Goal: Find specific page/section: Find specific page/section

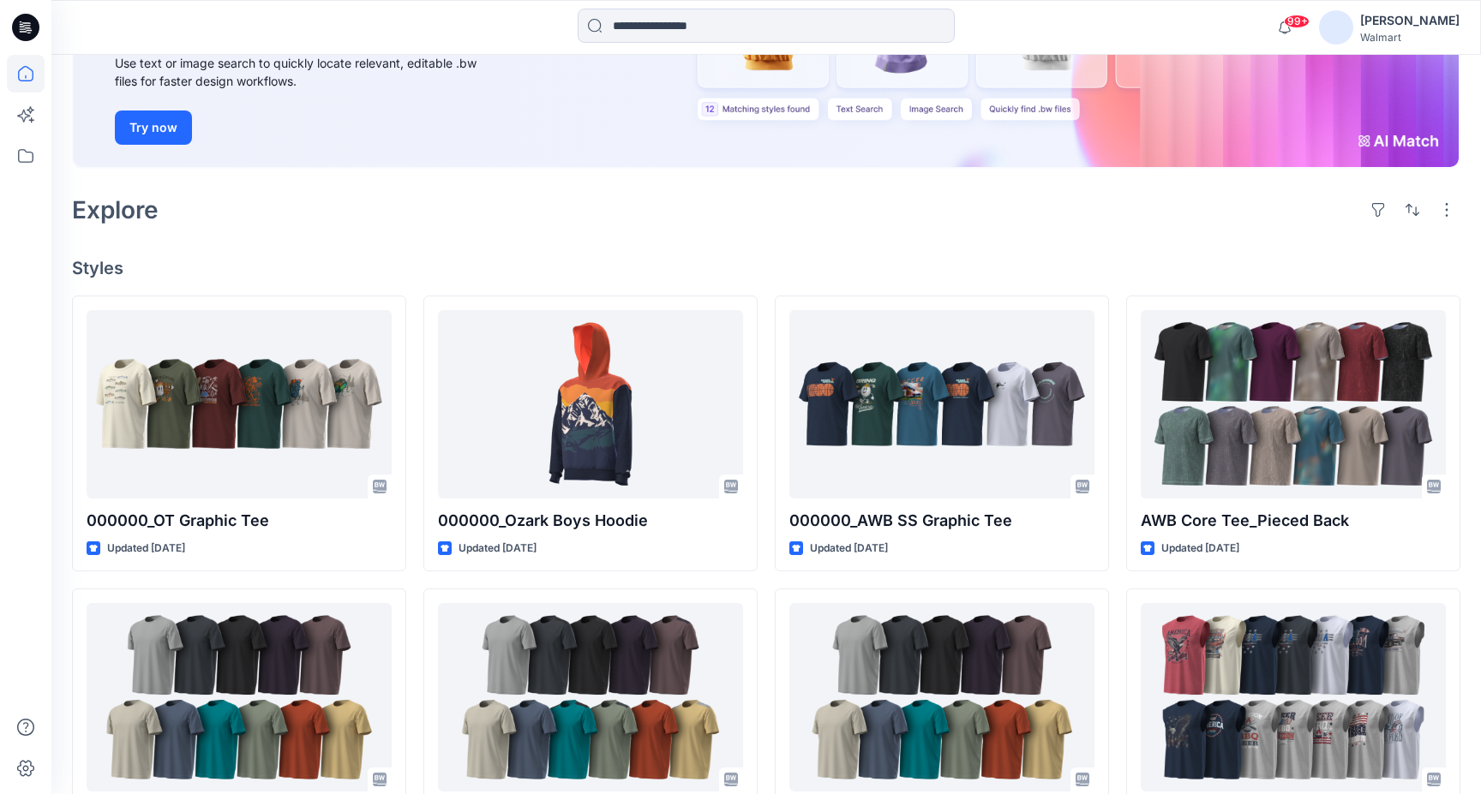
scroll to position [248, 0]
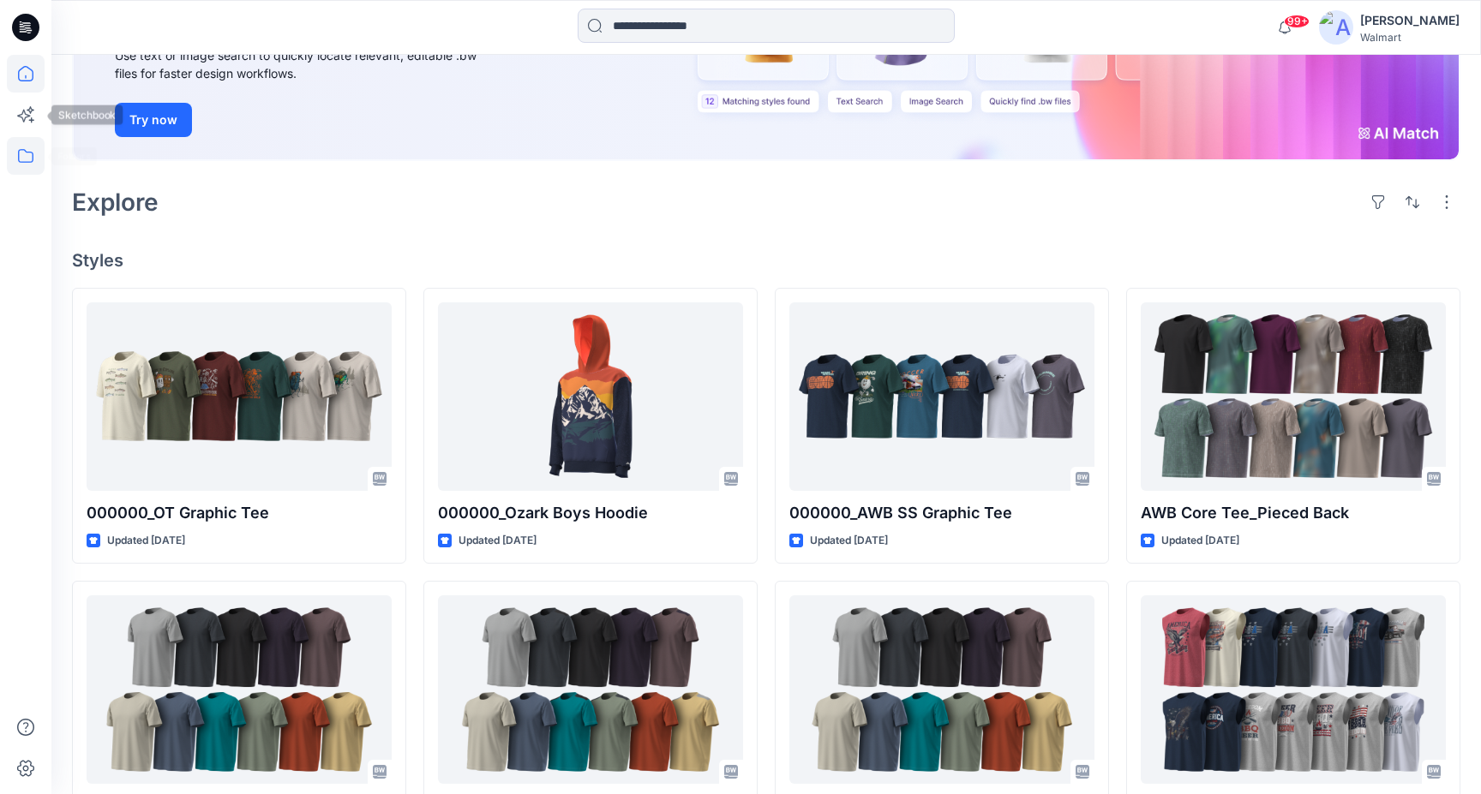
click at [26, 161] on icon at bounding box center [26, 156] width 38 height 38
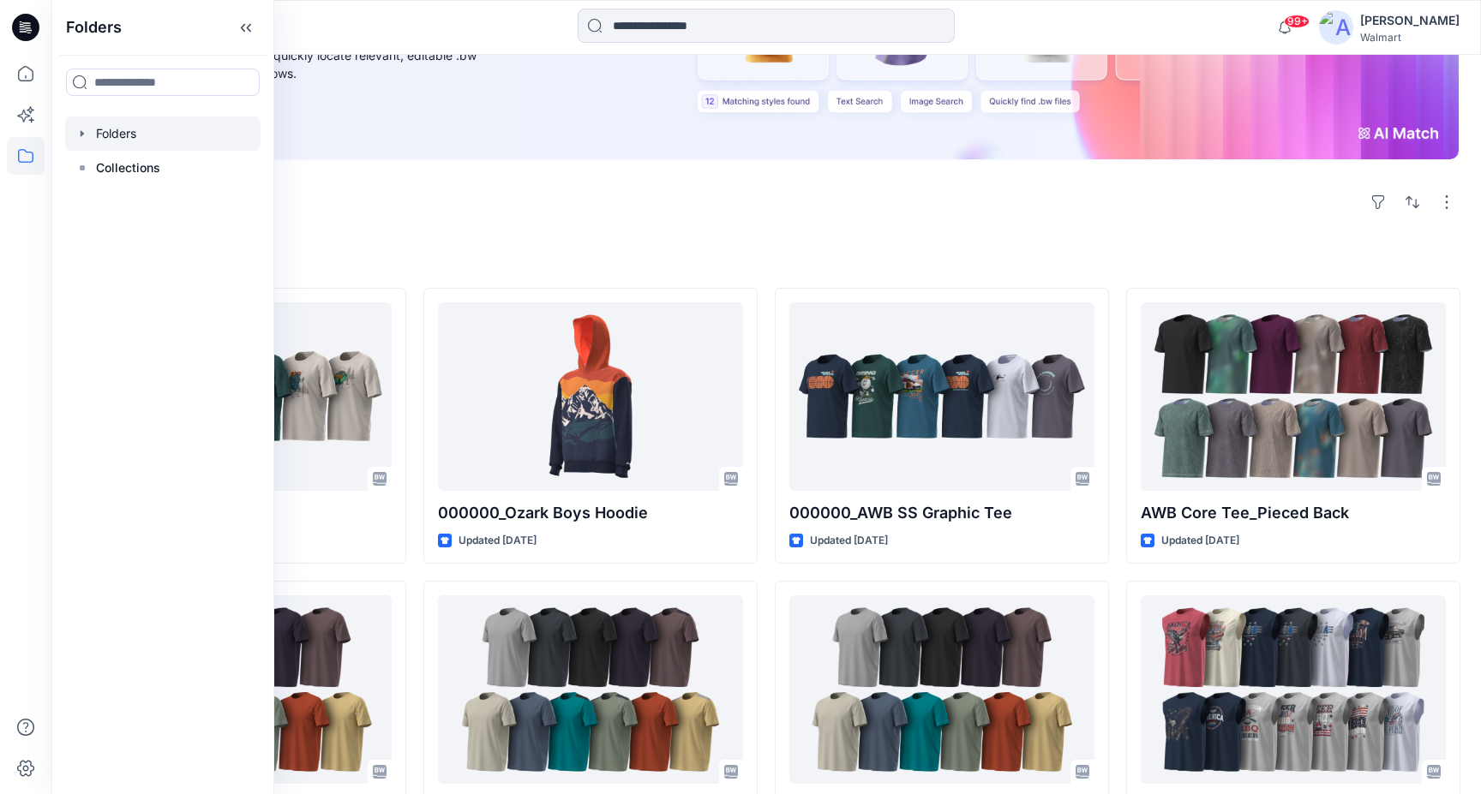
click at [127, 138] on div at bounding box center [162, 134] width 195 height 34
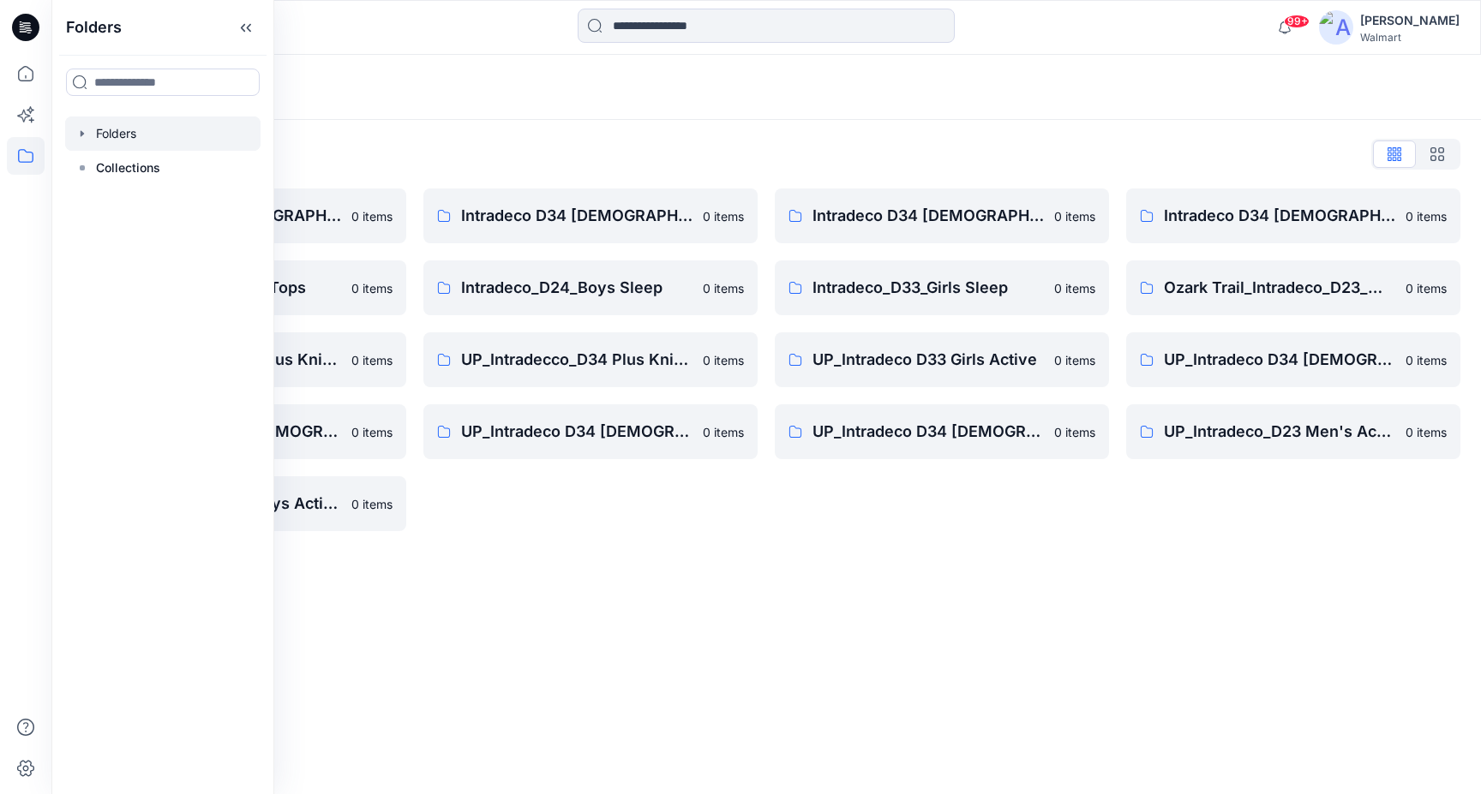
click at [507, 487] on div "Intradeco D34 [DEMOGRAPHIC_DATA] Knit Tops 0 items Intradeco_D24_Boys Sleep 0 i…" at bounding box center [590, 360] width 334 height 343
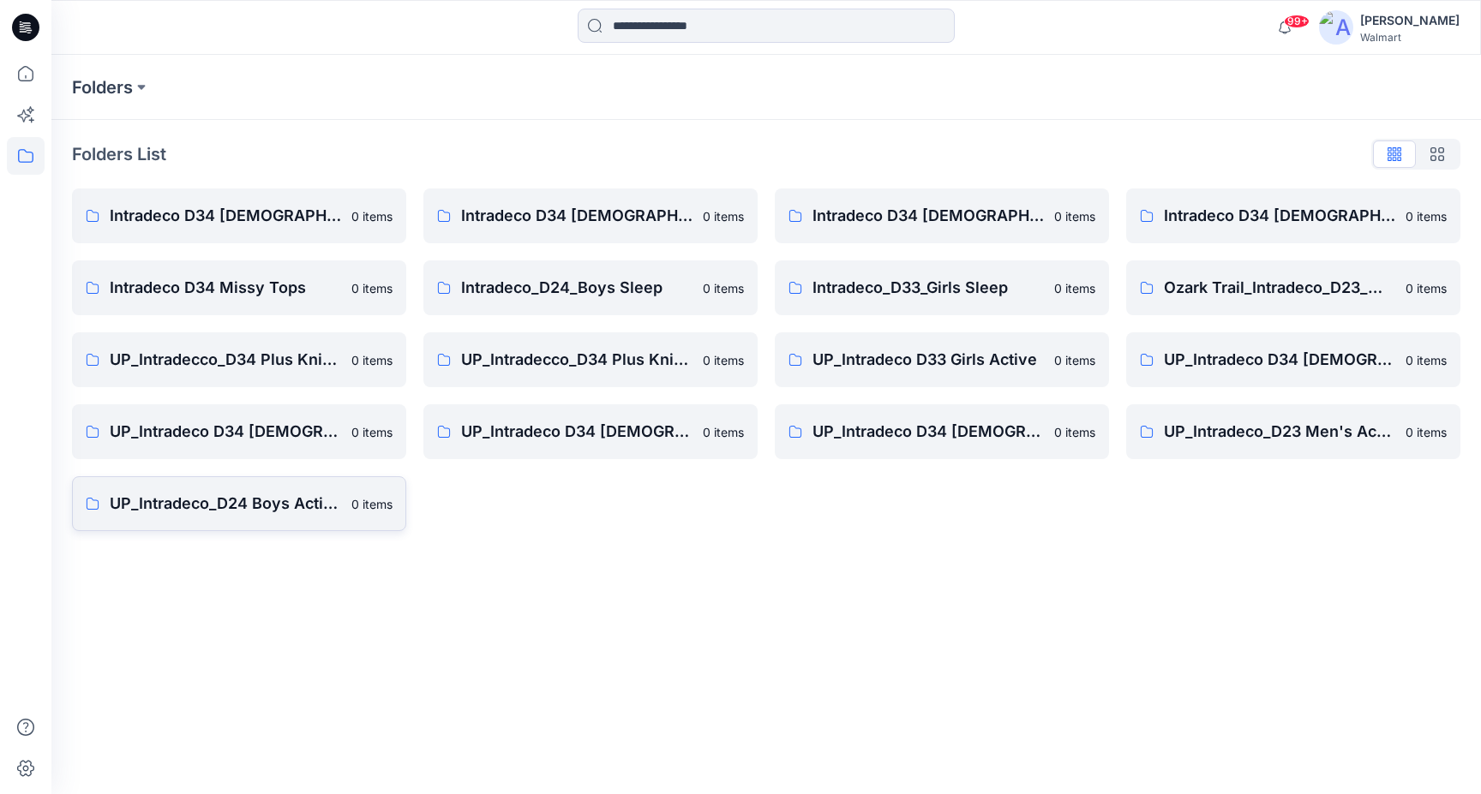
click at [254, 508] on p "UP_Intradeco_D24 Boys Active" at bounding box center [225, 504] width 231 height 24
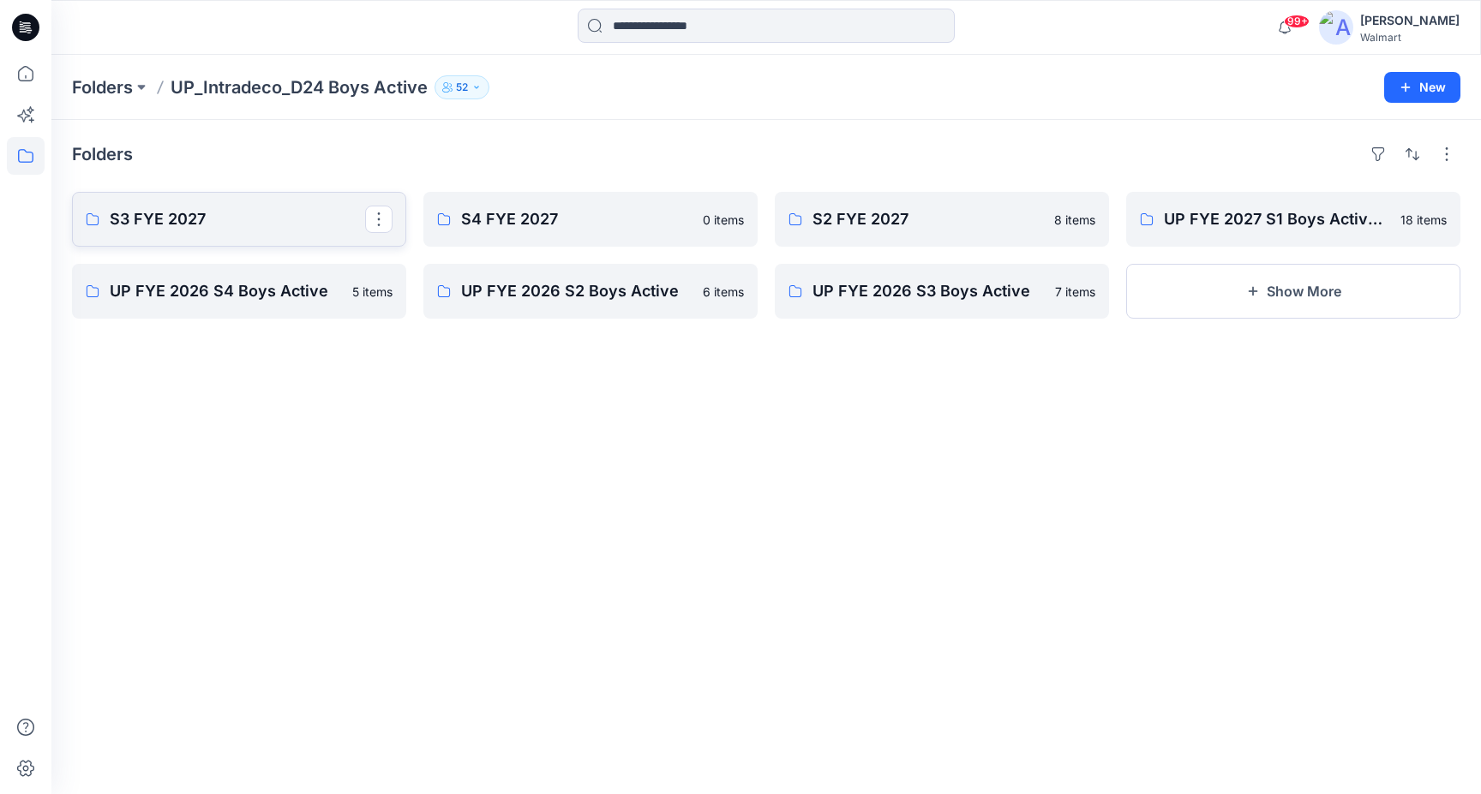
click at [179, 216] on p "S3 FYE 2027" at bounding box center [237, 219] width 255 height 24
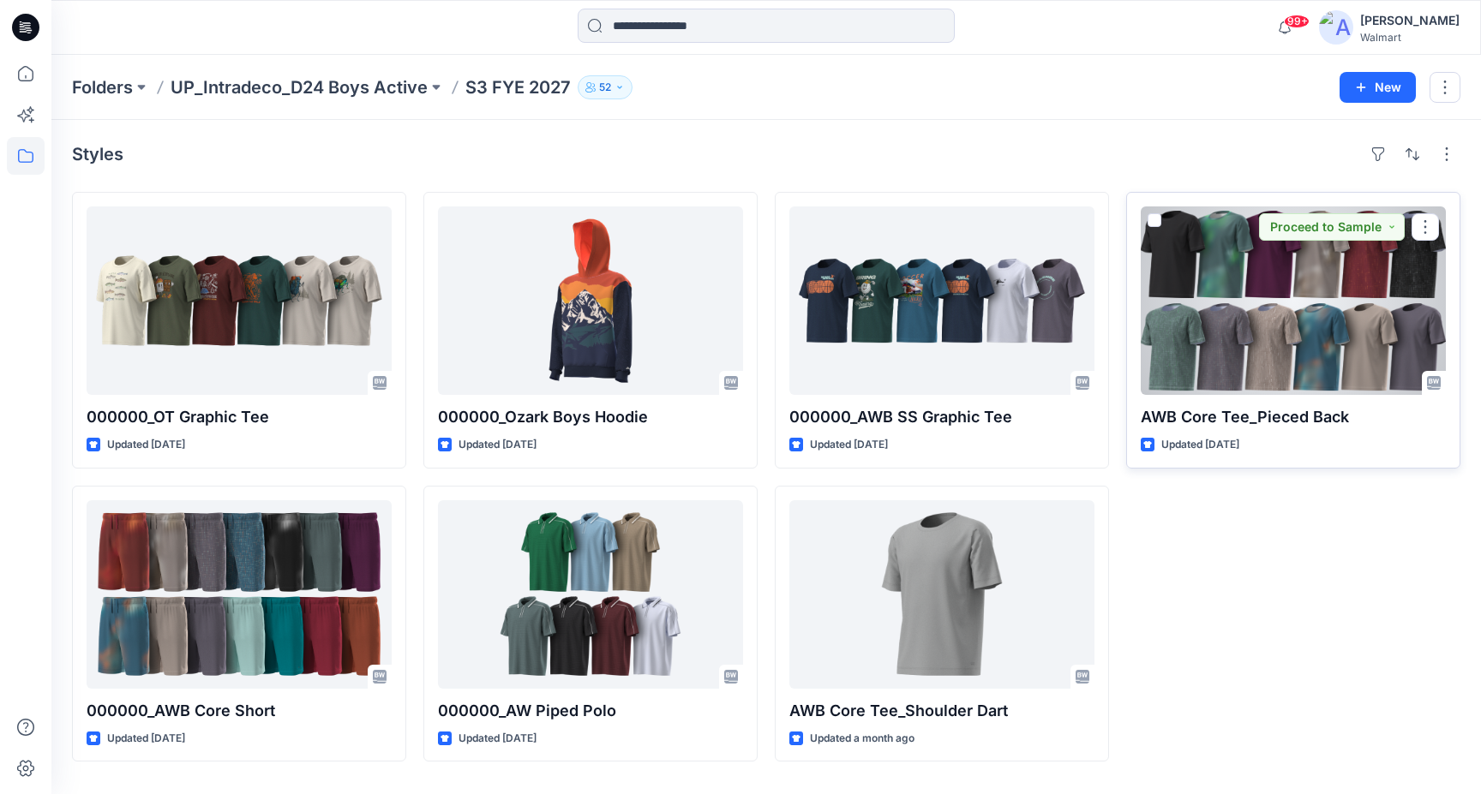
click at [1228, 369] on div at bounding box center [1293, 301] width 305 height 189
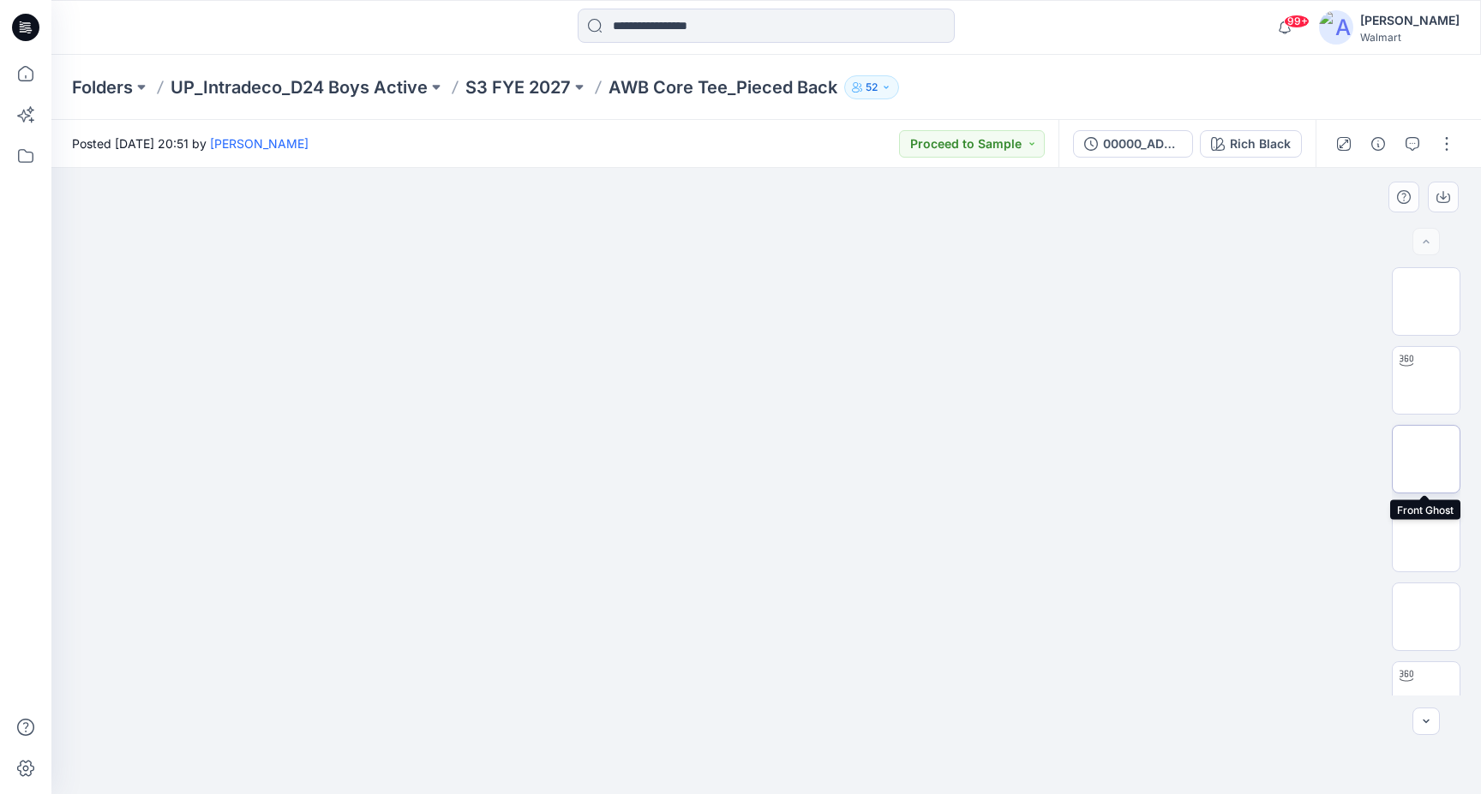
click at [1426, 459] on img at bounding box center [1426, 459] width 0 height 0
click at [1426, 538] on img at bounding box center [1426, 538] width 0 height 0
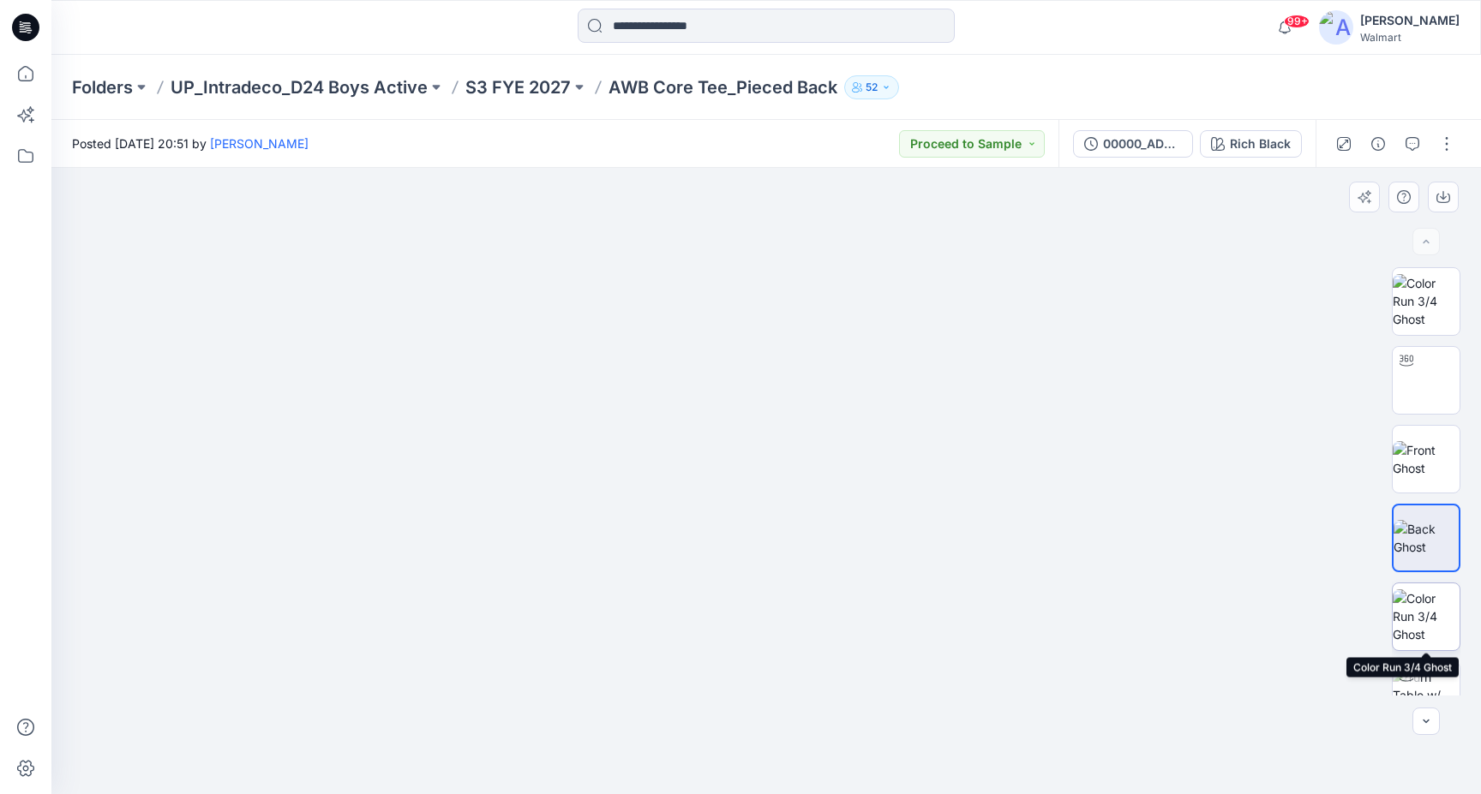
click at [1446, 615] on img at bounding box center [1426, 617] width 67 height 54
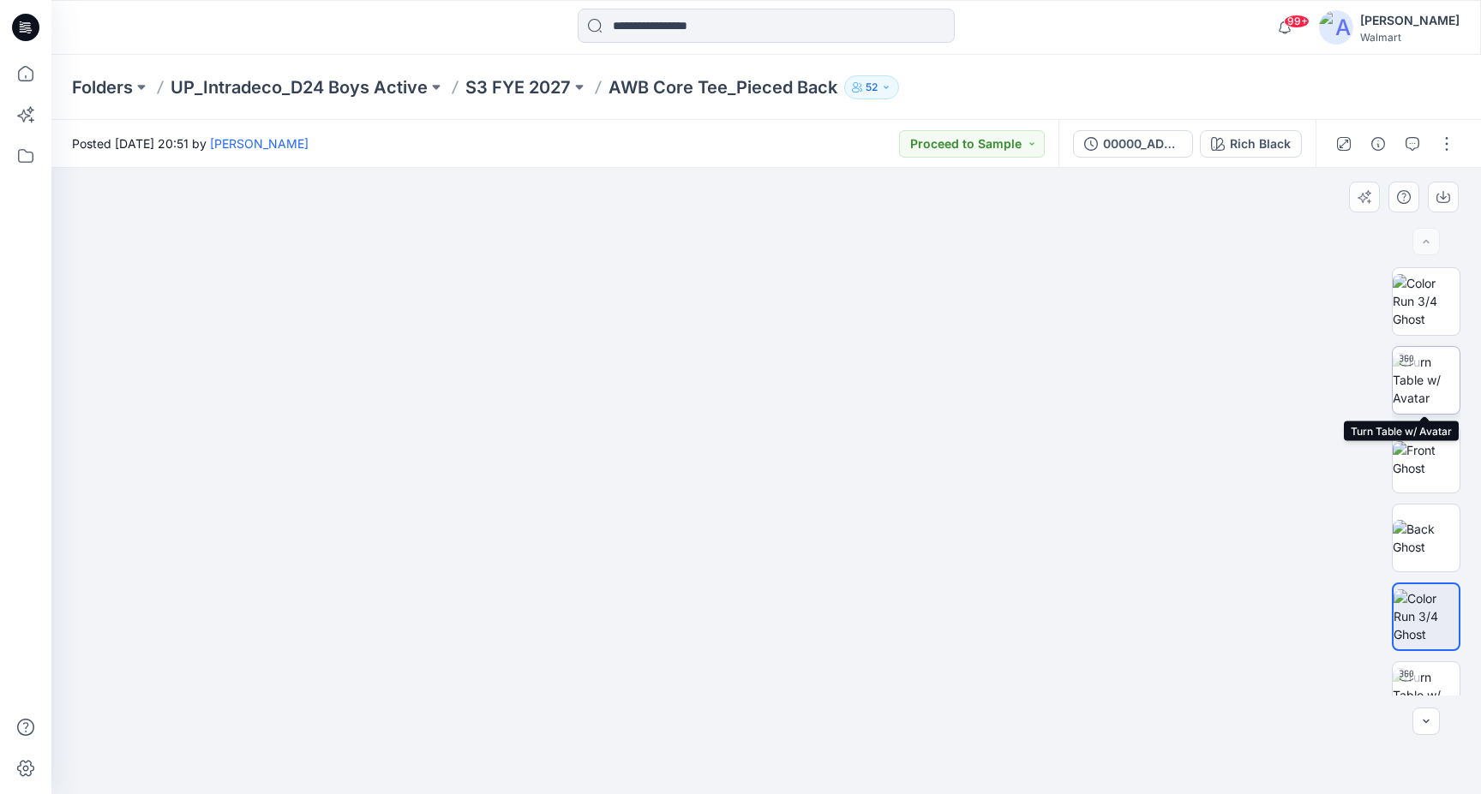
click at [1420, 386] on img at bounding box center [1426, 380] width 67 height 54
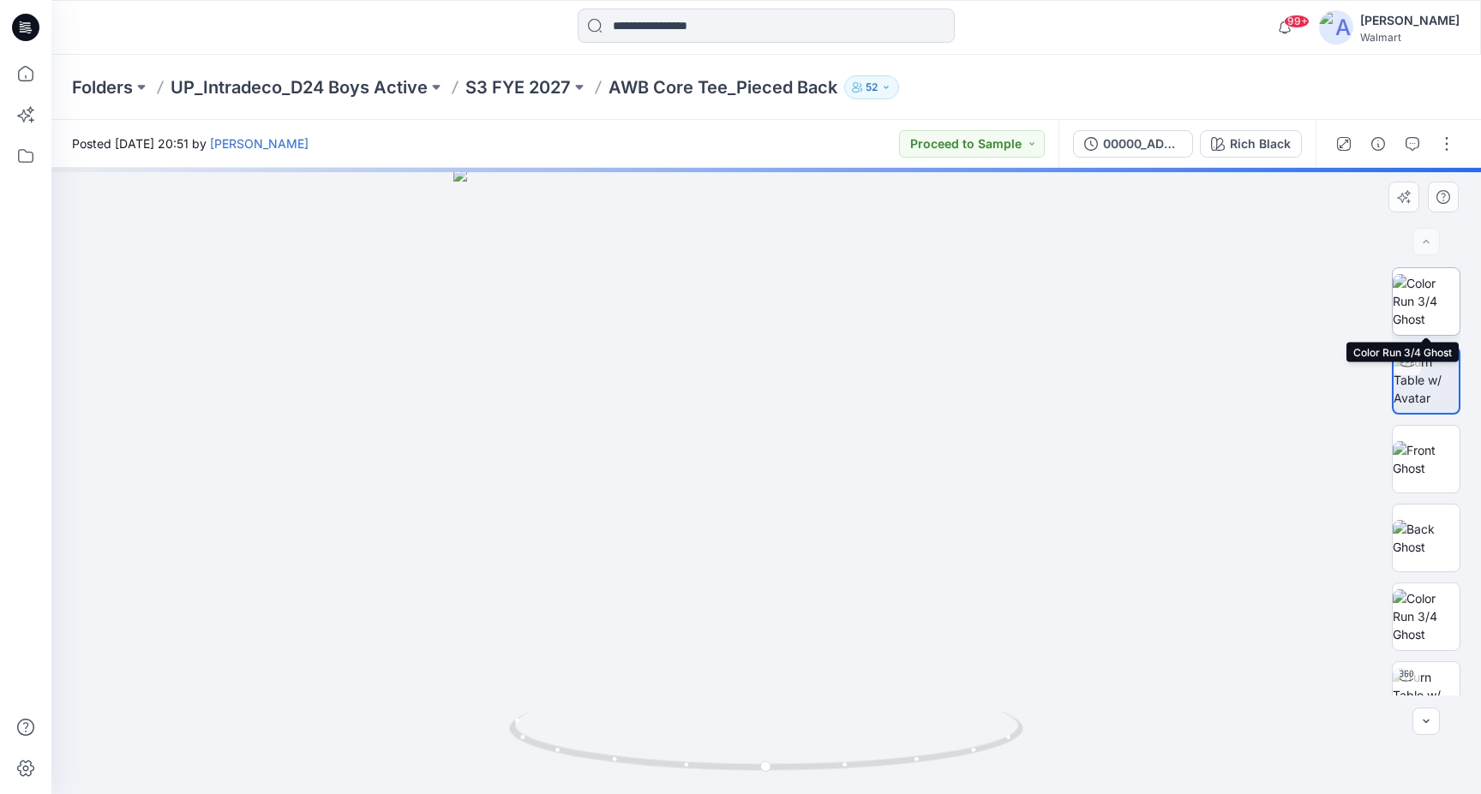
click at [1423, 299] on img at bounding box center [1426, 301] width 67 height 54
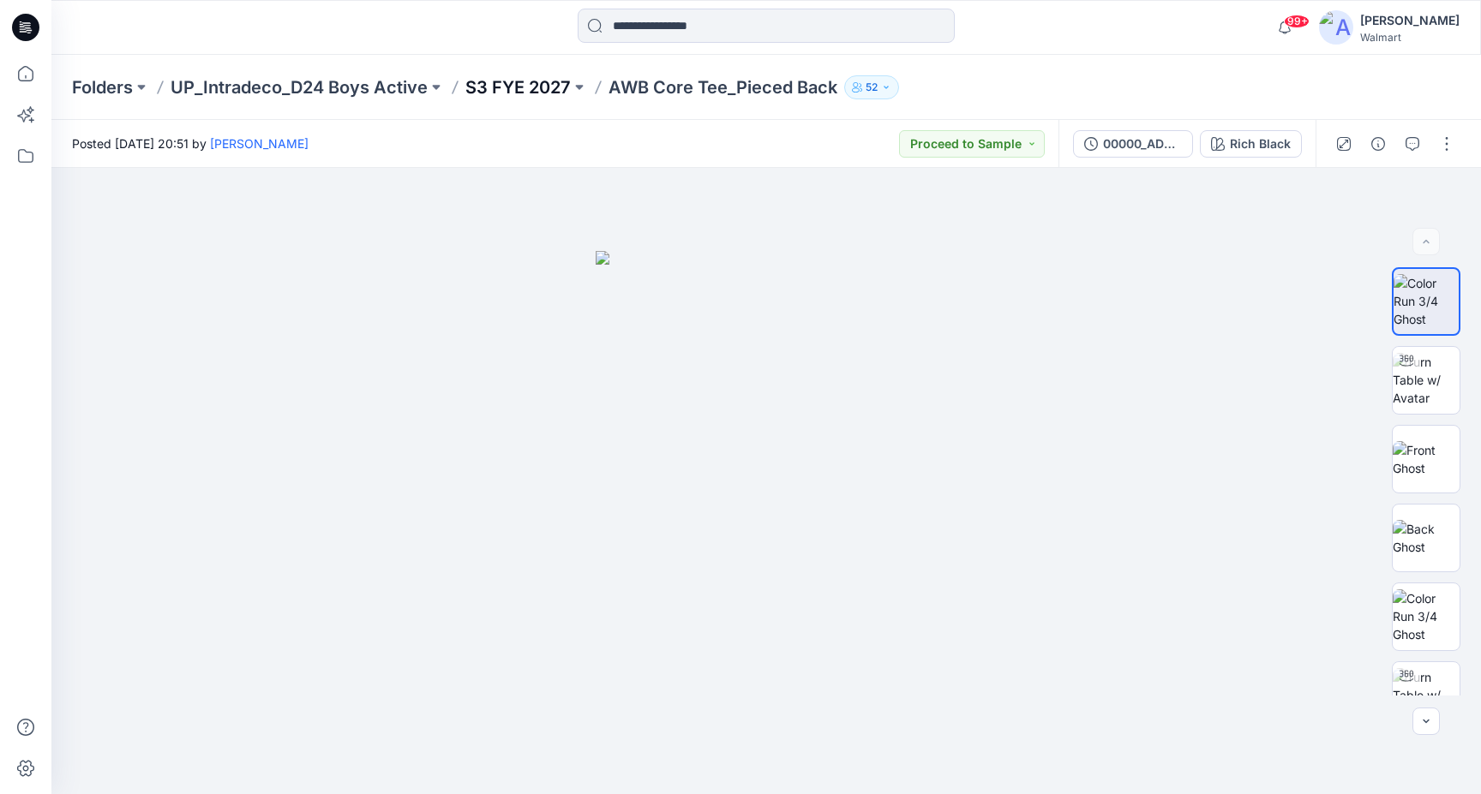
click at [536, 93] on p "S3 FYE 2027" at bounding box center [517, 87] width 105 height 24
